Goal: Task Accomplishment & Management: Use online tool/utility

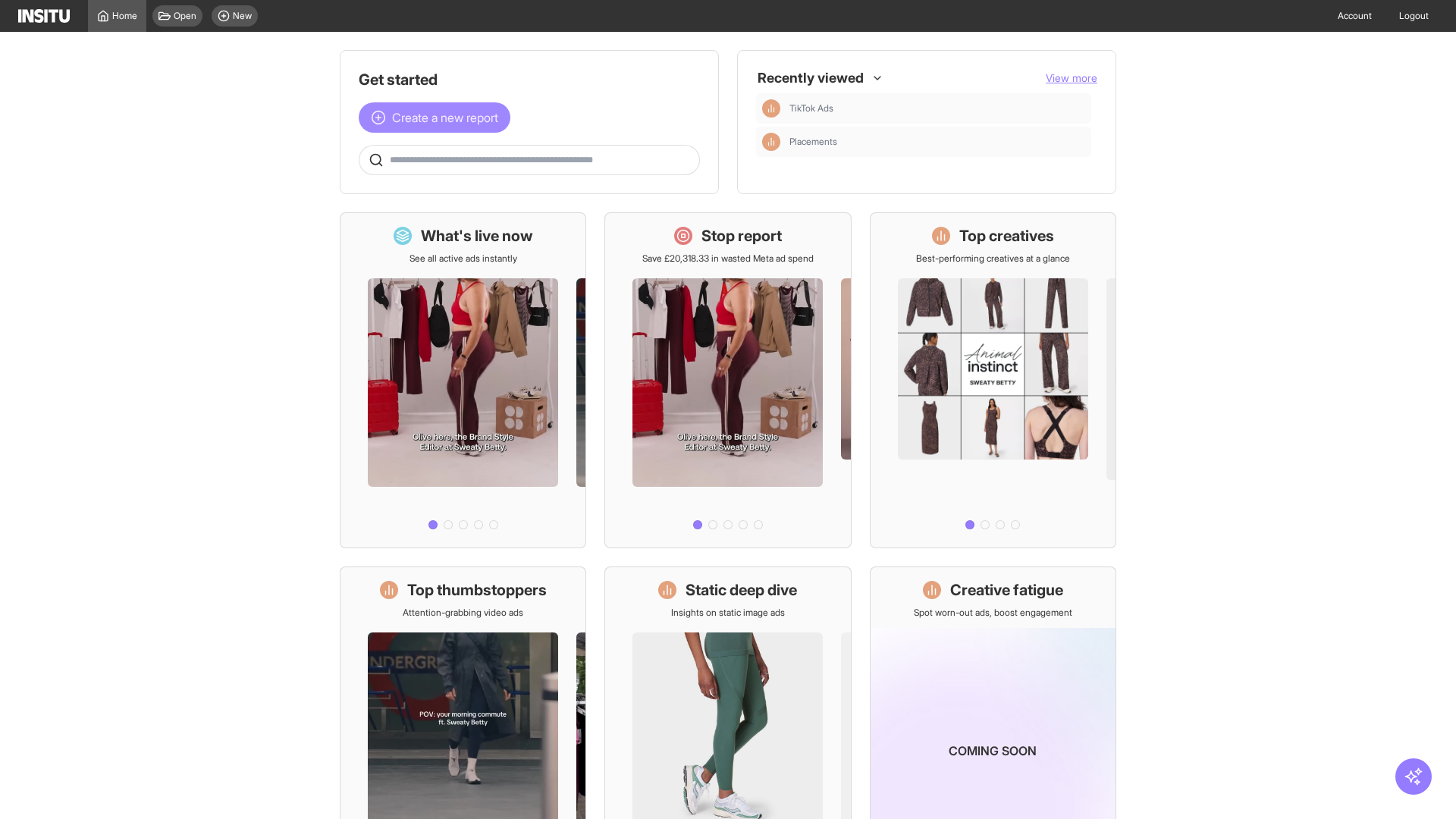
click at [438, 117] on span "Create a new report" at bounding box center [445, 117] width 106 height 18
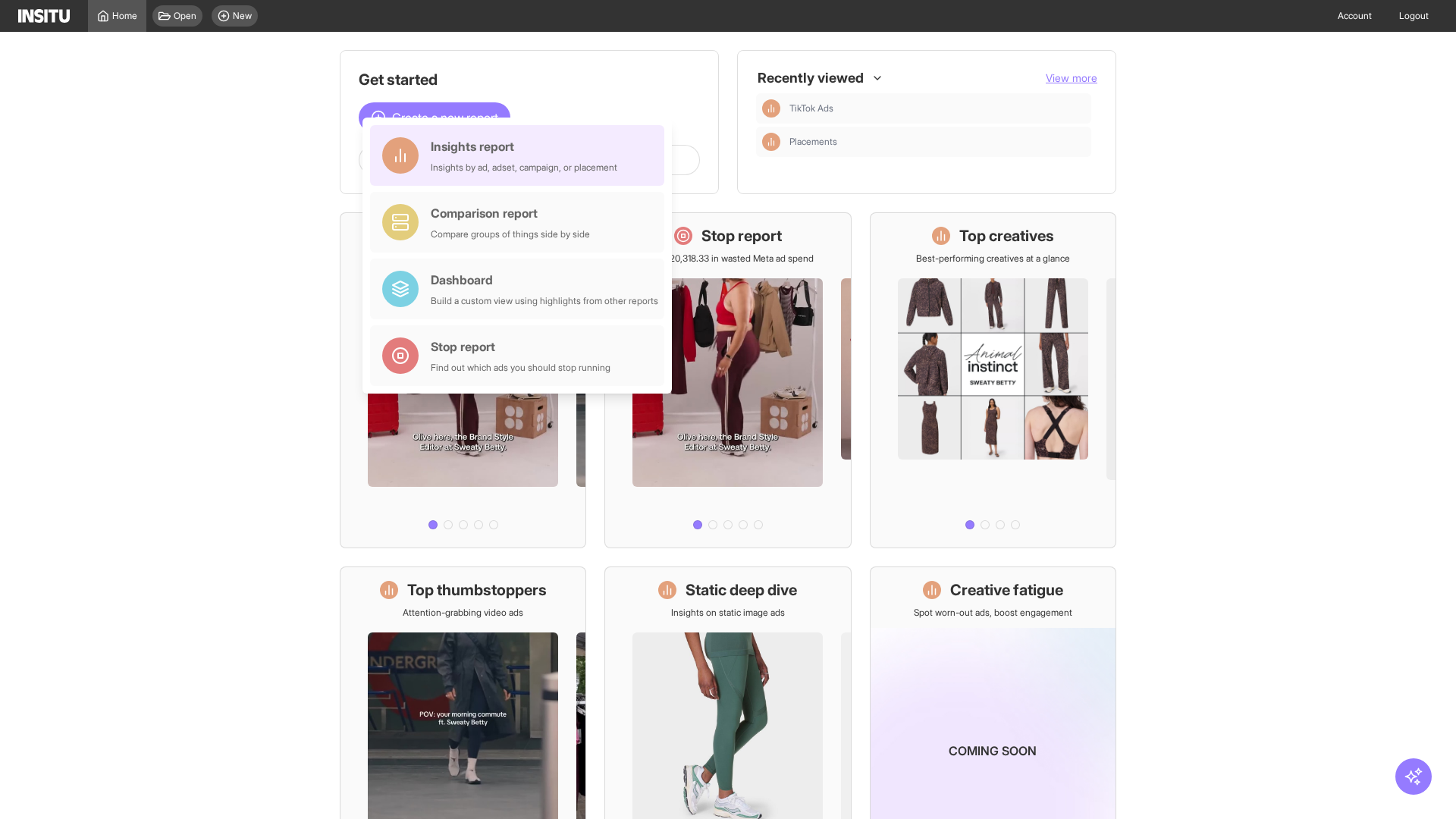
click at [521, 156] on div "Insights report Insights by ad, adset, campaign, or placement" at bounding box center [523, 155] width 187 height 37
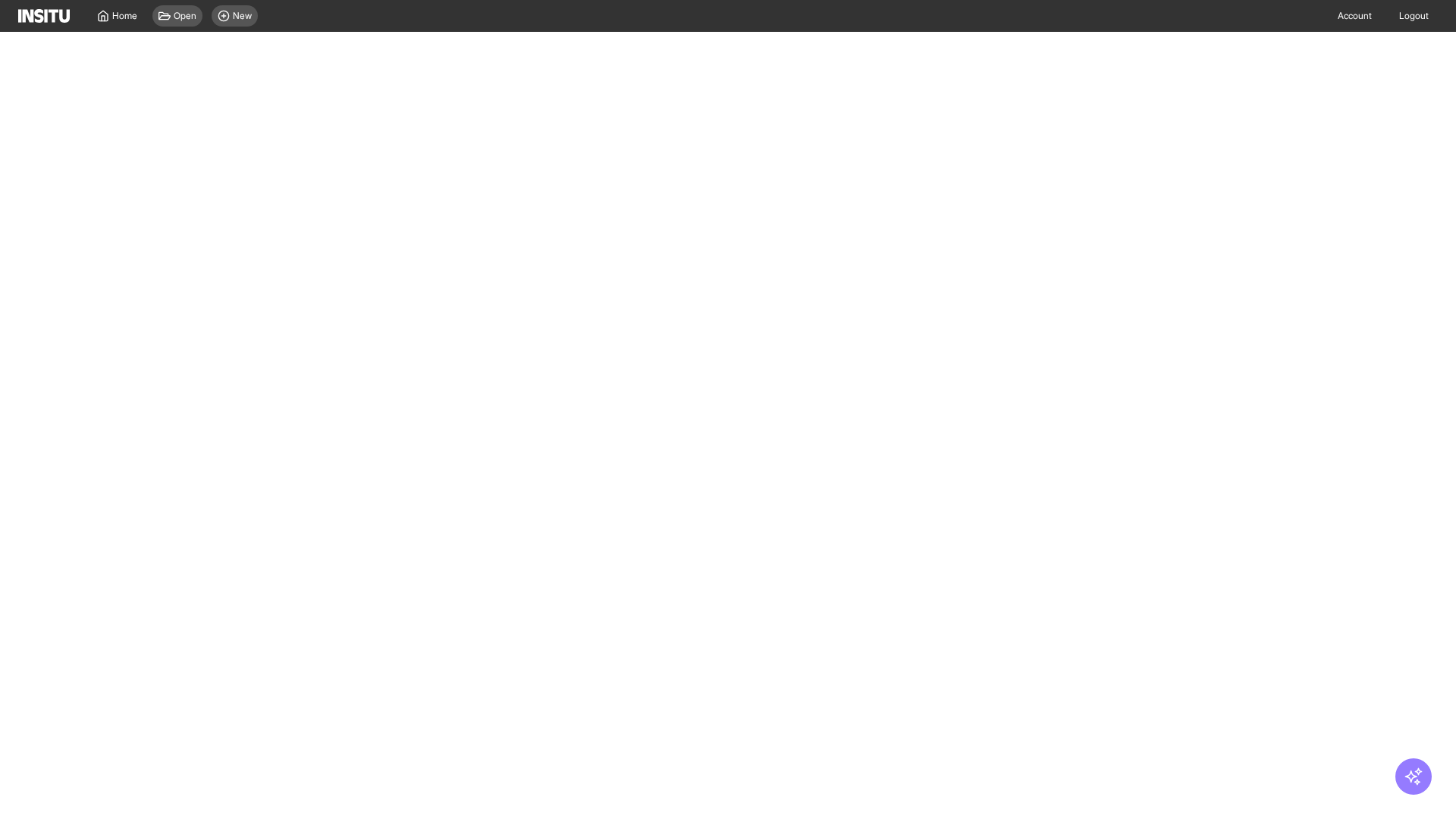
select select "**"
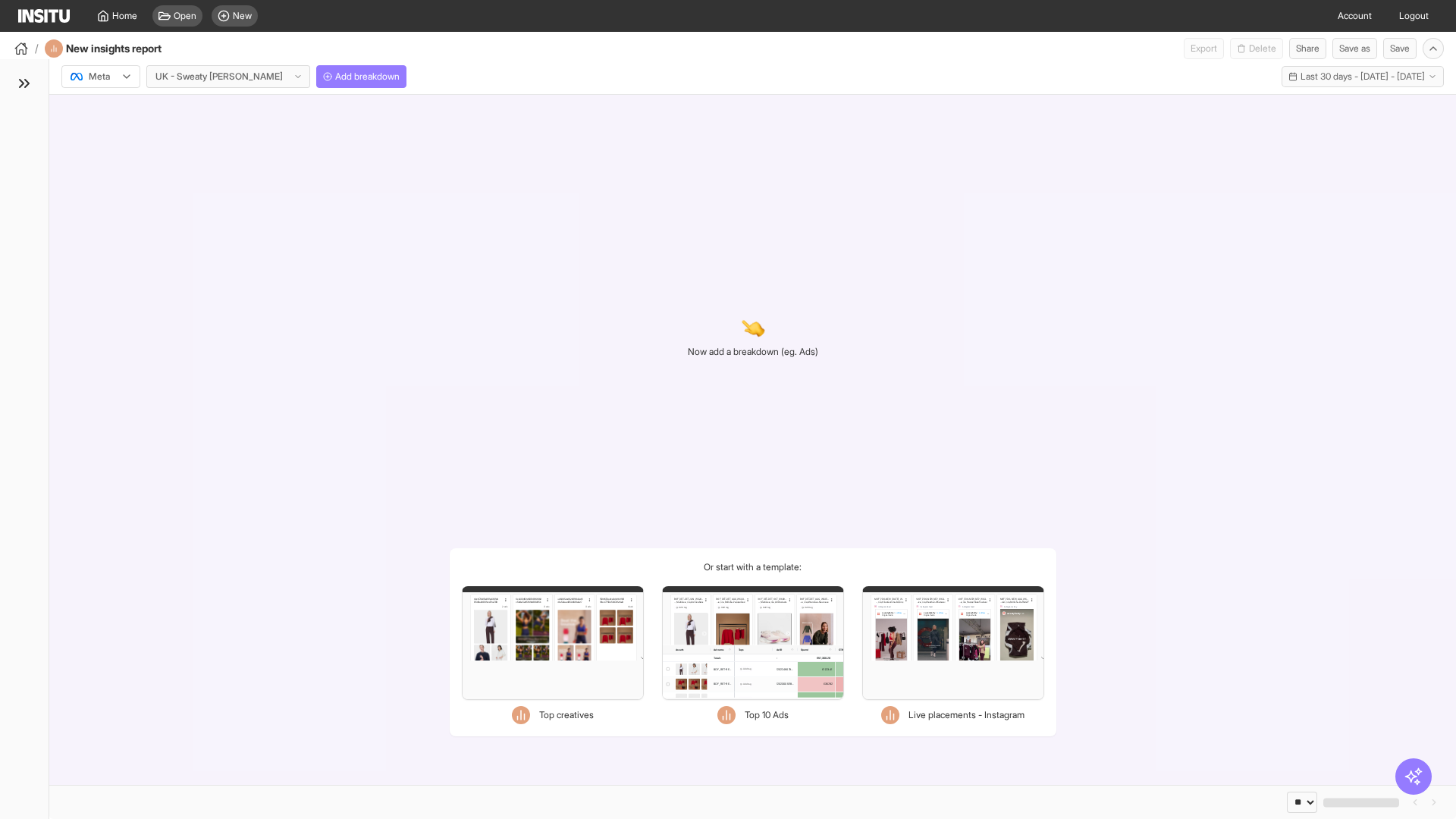
click at [101, 77] on div at bounding box center [90, 77] width 42 height 15
click at [100, 109] on span "Meta" at bounding box center [99, 109] width 21 height 14
click at [335, 77] on span "Add breakdown" at bounding box center [367, 76] width 65 height 12
